Goal: Information Seeking & Learning: Learn about a topic

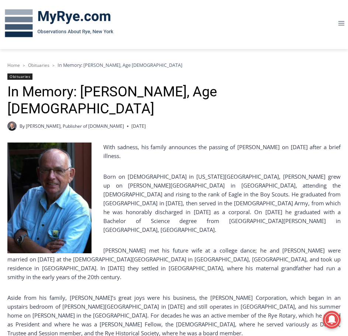
scroll to position [111, 0]
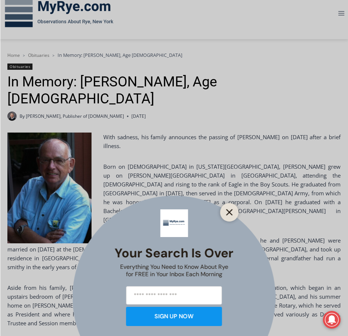
click at [234, 214] on button "Close" at bounding box center [229, 212] width 10 height 10
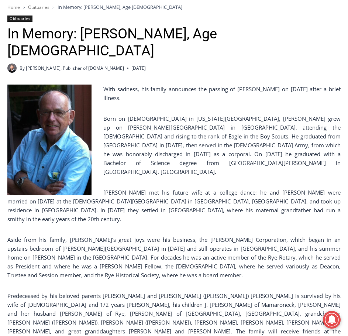
scroll to position [184, 0]
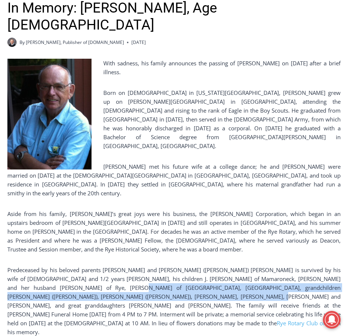
drag, startPoint x: 71, startPoint y: 261, endPoint x: 145, endPoint y: 273, distance: 75.1
click at [145, 273] on p "Predeceased by his beloved parents [PERSON_NAME] and [PERSON_NAME] ([PERSON_NAM…" at bounding box center [173, 300] width 333 height 71
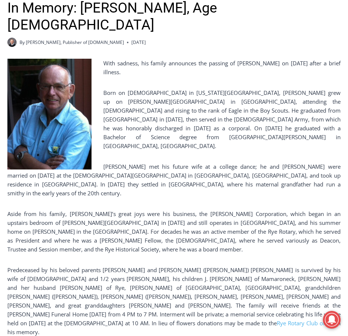
drag, startPoint x: 138, startPoint y: 283, endPoint x: 139, endPoint y: 296, distance: 12.5
click at [139, 296] on p "Predeceased by his beloved parents [PERSON_NAME] and [PERSON_NAME] ([PERSON_NAM…" at bounding box center [173, 300] width 333 height 71
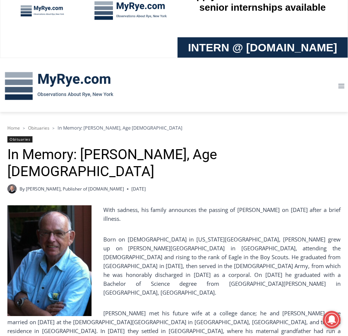
scroll to position [0, 0]
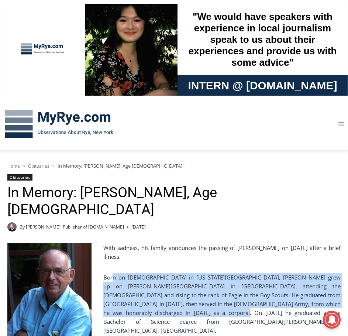
drag, startPoint x: 112, startPoint y: 260, endPoint x: 212, endPoint y: 292, distance: 105.1
click at [212, 292] on p "Born on [DEMOGRAPHIC_DATA] in [US_STATE][GEOGRAPHIC_DATA], [PERSON_NAME] grew u…" at bounding box center [173, 304] width 333 height 62
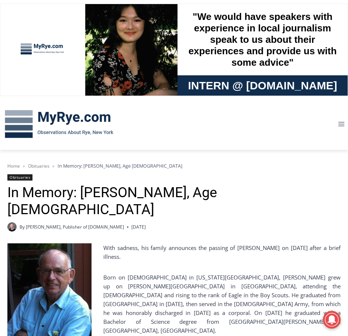
click at [248, 299] on p "Born on [DEMOGRAPHIC_DATA] in [US_STATE][GEOGRAPHIC_DATA], [PERSON_NAME] grew u…" at bounding box center [173, 304] width 333 height 62
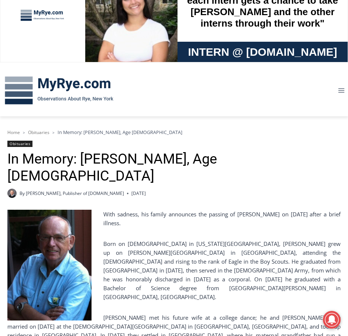
scroll to position [148, 0]
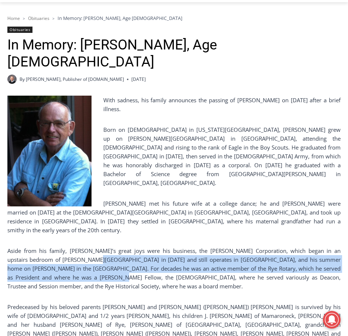
drag, startPoint x: 57, startPoint y: 236, endPoint x: 72, endPoint y: 252, distance: 21.4
click at [72, 252] on p "Aside from his family, [PERSON_NAME]’s great joys were his business, the [PERSO…" at bounding box center [173, 268] width 333 height 44
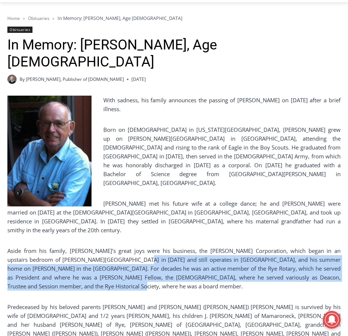
drag, startPoint x: 99, startPoint y: 230, endPoint x: 109, endPoint y: 259, distance: 30.0
click at [109, 258] on p "Aside from his family, [PERSON_NAME]’s great joys were his business, the [PERSO…" at bounding box center [173, 268] width 333 height 44
click at [109, 259] on p "Aside from his family, [PERSON_NAME]’s great joys were his business, the [PERSO…" at bounding box center [173, 268] width 333 height 44
click at [113, 263] on p "Aside from his family, [PERSON_NAME]’s great joys were his business, the [PERSO…" at bounding box center [173, 268] width 333 height 44
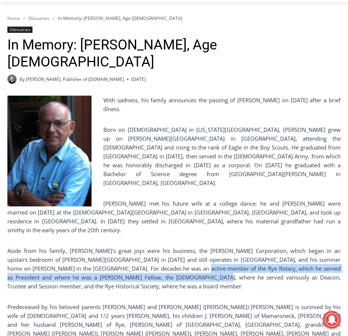
drag, startPoint x: 164, startPoint y: 244, endPoint x: 166, endPoint y: 255, distance: 11.6
click at [166, 255] on p "Aside from his family, [PERSON_NAME]’s great joys were his business, the [PERSO…" at bounding box center [173, 268] width 333 height 44
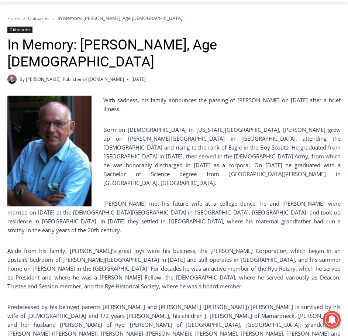
click at [168, 263] on p "Aside from his family, [PERSON_NAME]’s great joys were his business, the [PERSO…" at bounding box center [173, 268] width 333 height 44
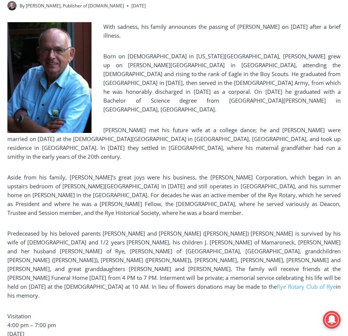
scroll to position [221, 0]
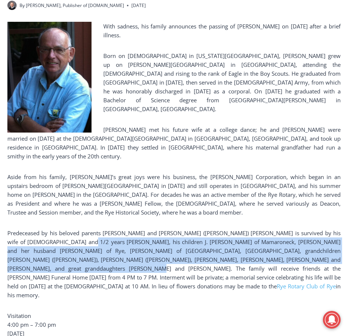
drag, startPoint x: 56, startPoint y: 219, endPoint x: 324, endPoint y: 234, distance: 268.2
click at [324, 234] on p "Predeceased by his beloved parents [PERSON_NAME] and [PERSON_NAME] ([PERSON_NAM…" at bounding box center [173, 263] width 333 height 71
click at [300, 282] on link "Rye Rotary Club of Rye" at bounding box center [306, 285] width 59 height 7
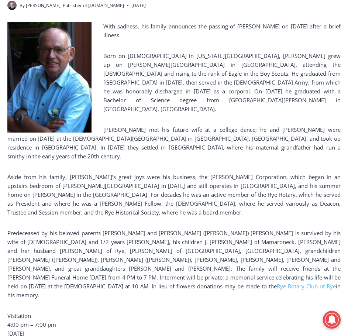
click at [22, 242] on p "Predeceased by his beloved parents [PERSON_NAME] and [PERSON_NAME] ([PERSON_NAM…" at bounding box center [173, 263] width 333 height 71
drag, startPoint x: 18, startPoint y: 235, endPoint x: 58, endPoint y: 236, distance: 40.2
click at [58, 236] on p "Predeceased by his beloved parents [PERSON_NAME] and [PERSON_NAME] ([PERSON_NAM…" at bounding box center [173, 263] width 333 height 71
click at [121, 270] on div "With sadness, his family announces the passing of [PERSON_NAME] on [DATE] after…" at bounding box center [173, 248] width 333 height 452
drag, startPoint x: 131, startPoint y: 247, endPoint x: 131, endPoint y: 262, distance: 14.8
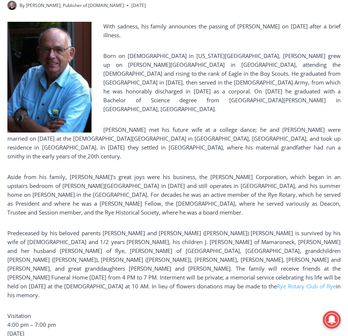
click at [131, 262] on p "Predeceased by his beloved parents [PERSON_NAME] and [PERSON_NAME] ([PERSON_NAM…" at bounding box center [173, 263] width 333 height 71
click at [131, 261] on p "Predeceased by his beloved parents [PERSON_NAME] and [PERSON_NAME] ([PERSON_NAM…" at bounding box center [173, 263] width 333 height 71
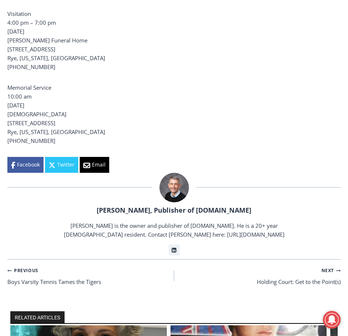
scroll to position [480, 0]
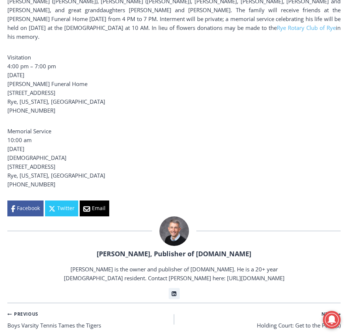
click at [181, 127] on p "Memorial Service 10:00 am Saturday, May 13, 2023 Rye Presbyterian Church 882 Bo…" at bounding box center [173, 158] width 333 height 62
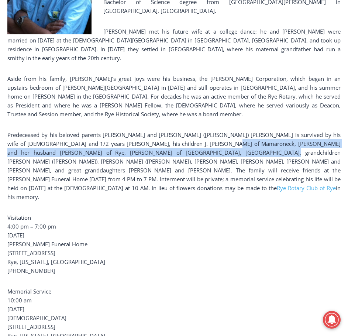
drag, startPoint x: 197, startPoint y: 117, endPoint x: 199, endPoint y: 125, distance: 8.8
click at [199, 130] on p "Predeceased by his beloved parents [PERSON_NAME] and [PERSON_NAME] ([PERSON_NAM…" at bounding box center [173, 165] width 333 height 71
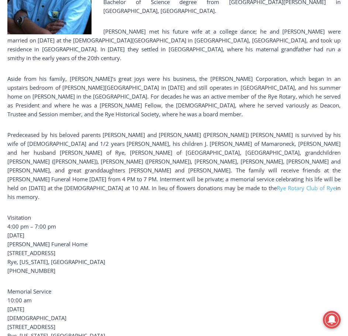
click at [206, 176] on div "With sadness, his family announces the passing of [PERSON_NAME] on [DATE] after…" at bounding box center [173, 150] width 333 height 452
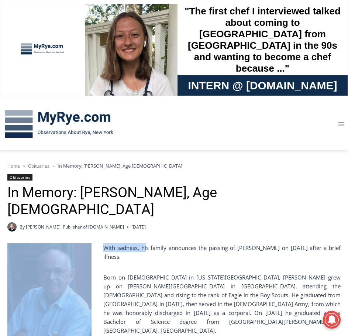
drag, startPoint x: 114, startPoint y: 211, endPoint x: 146, endPoint y: 218, distance: 32.1
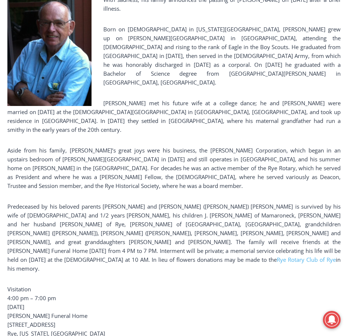
scroll to position [332, 0]
